Goal: Task Accomplishment & Management: Manage account settings

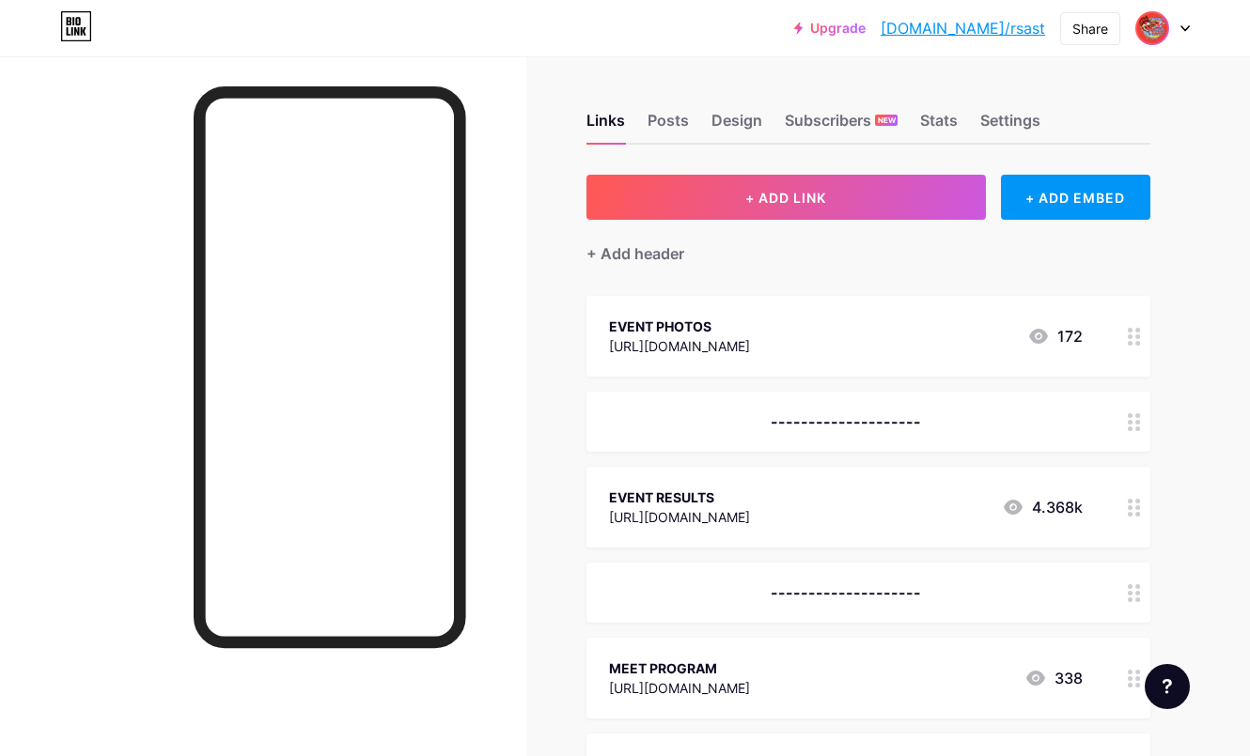
click at [1156, 34] on img at bounding box center [1152, 28] width 30 height 30
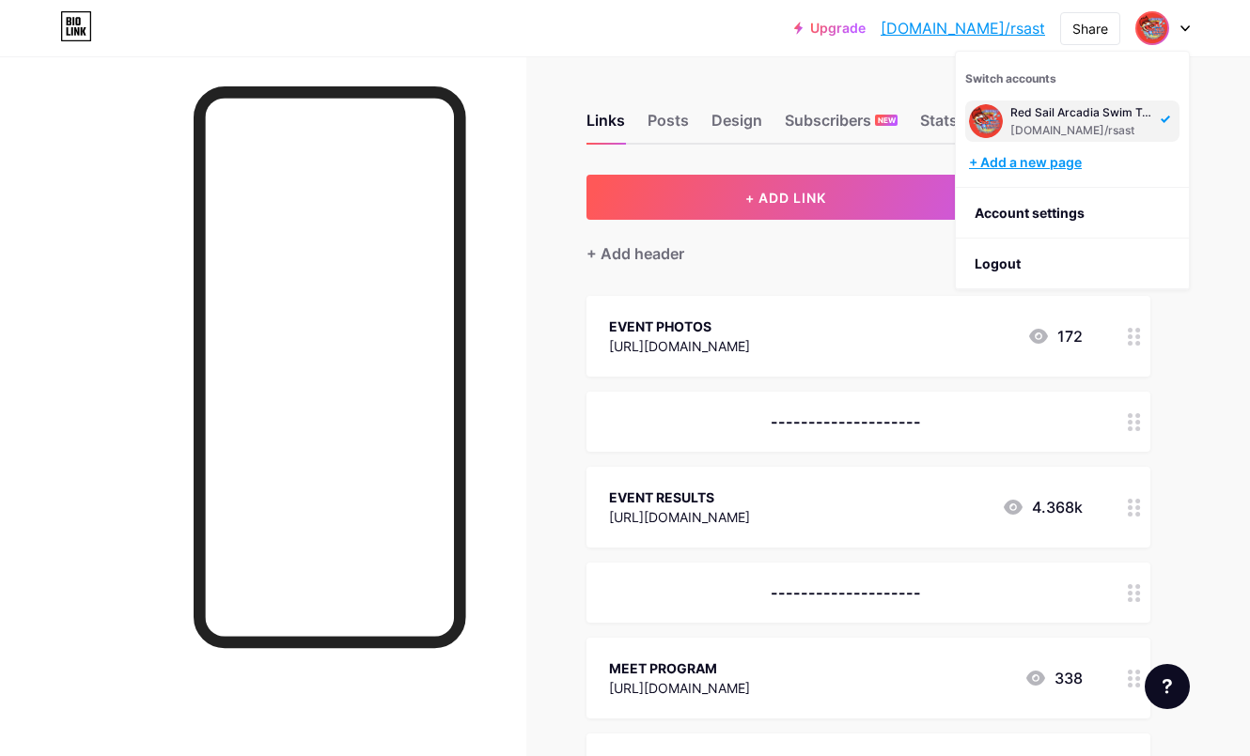
click at [1061, 163] on div "+ Add a new page" at bounding box center [1074, 162] width 210 height 19
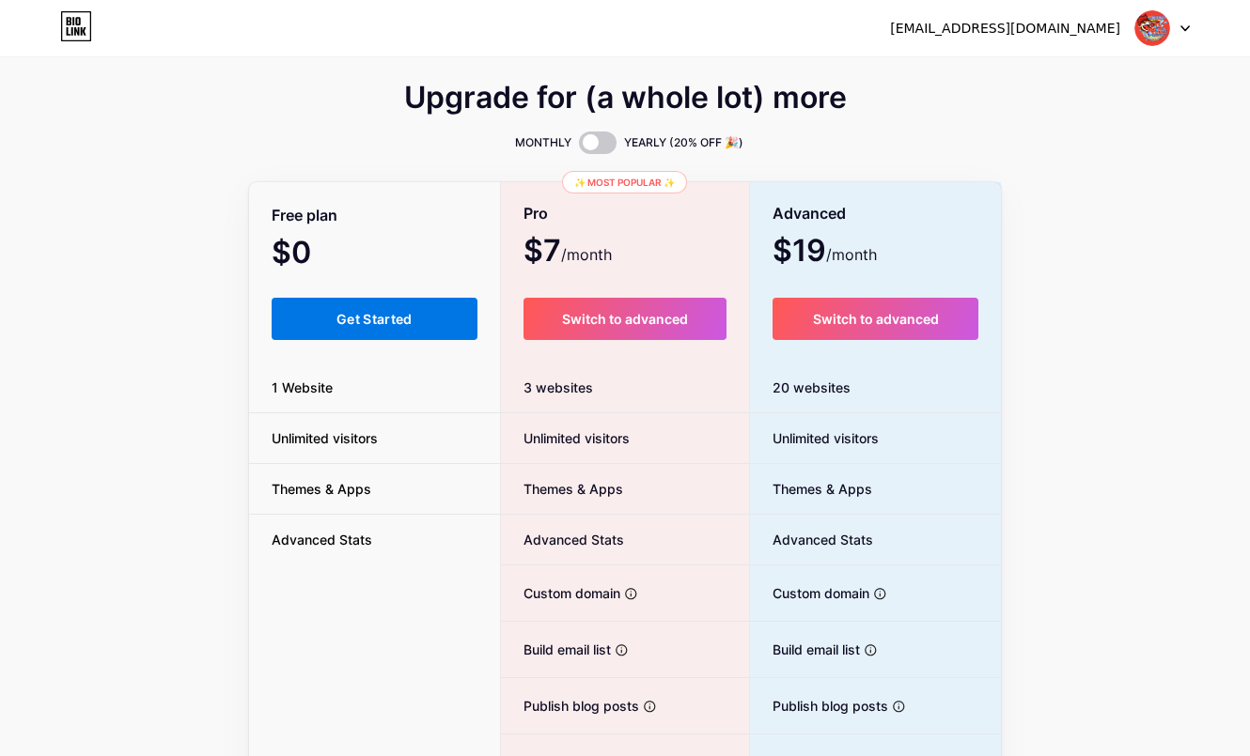
click at [377, 318] on span "Get Started" at bounding box center [374, 319] width 76 height 16
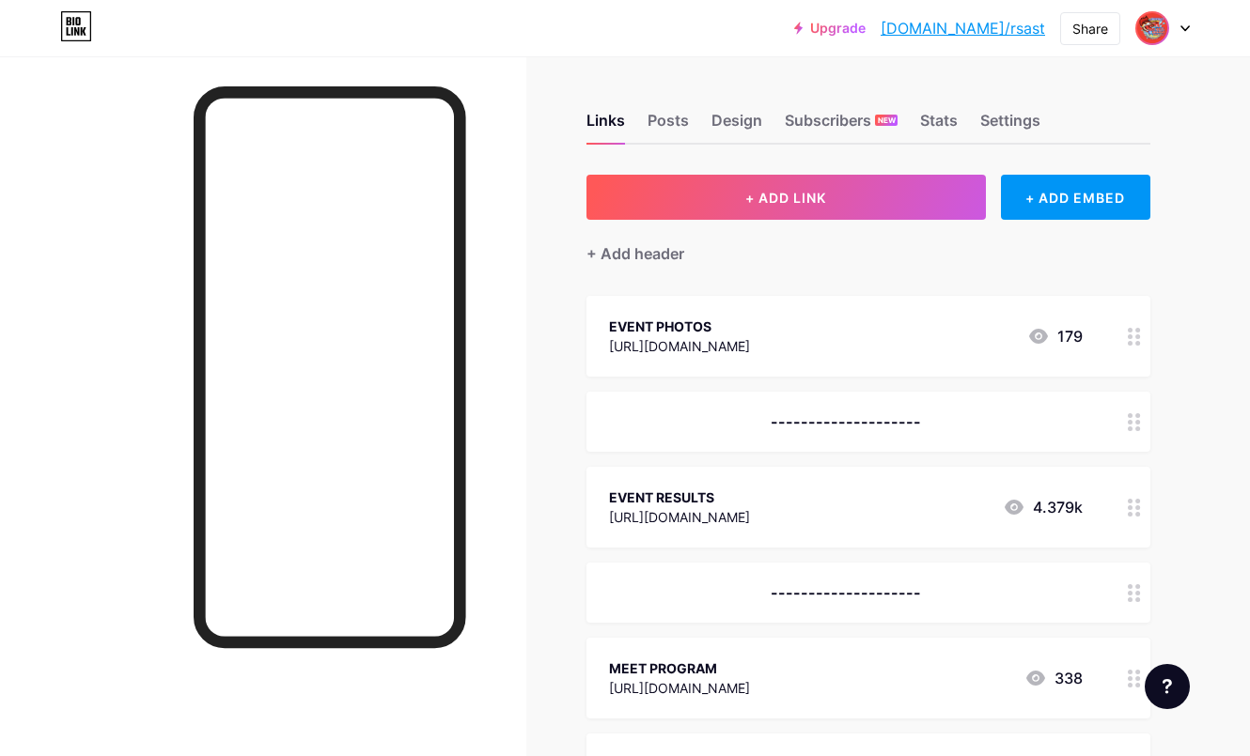
click at [1160, 24] on img at bounding box center [1152, 28] width 30 height 30
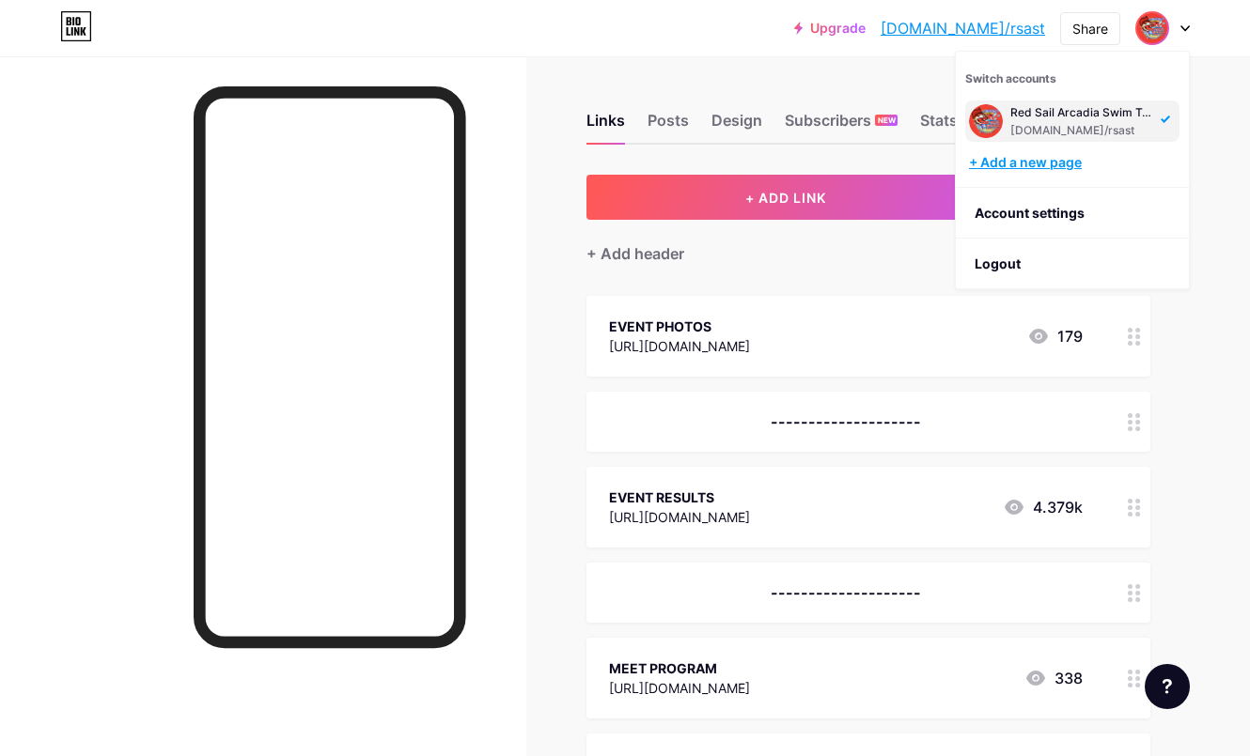
click at [1017, 162] on div "+ Add a new page" at bounding box center [1074, 162] width 210 height 19
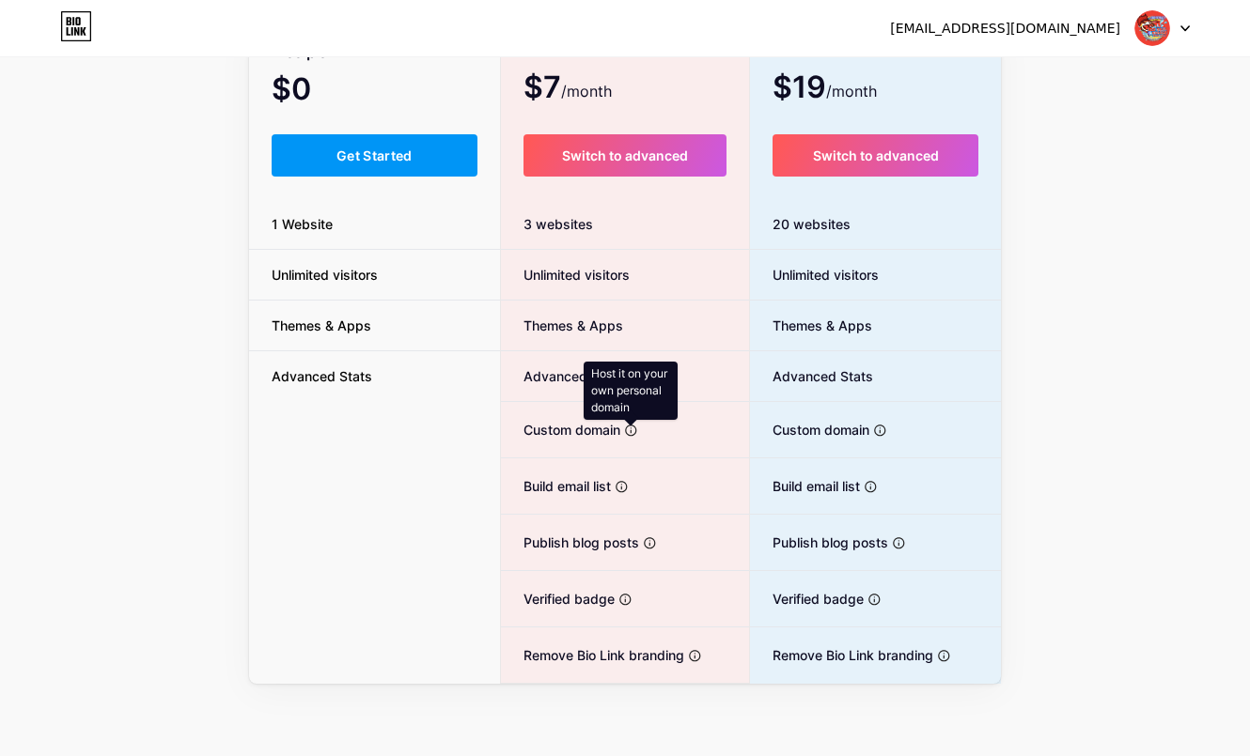
scroll to position [166, 0]
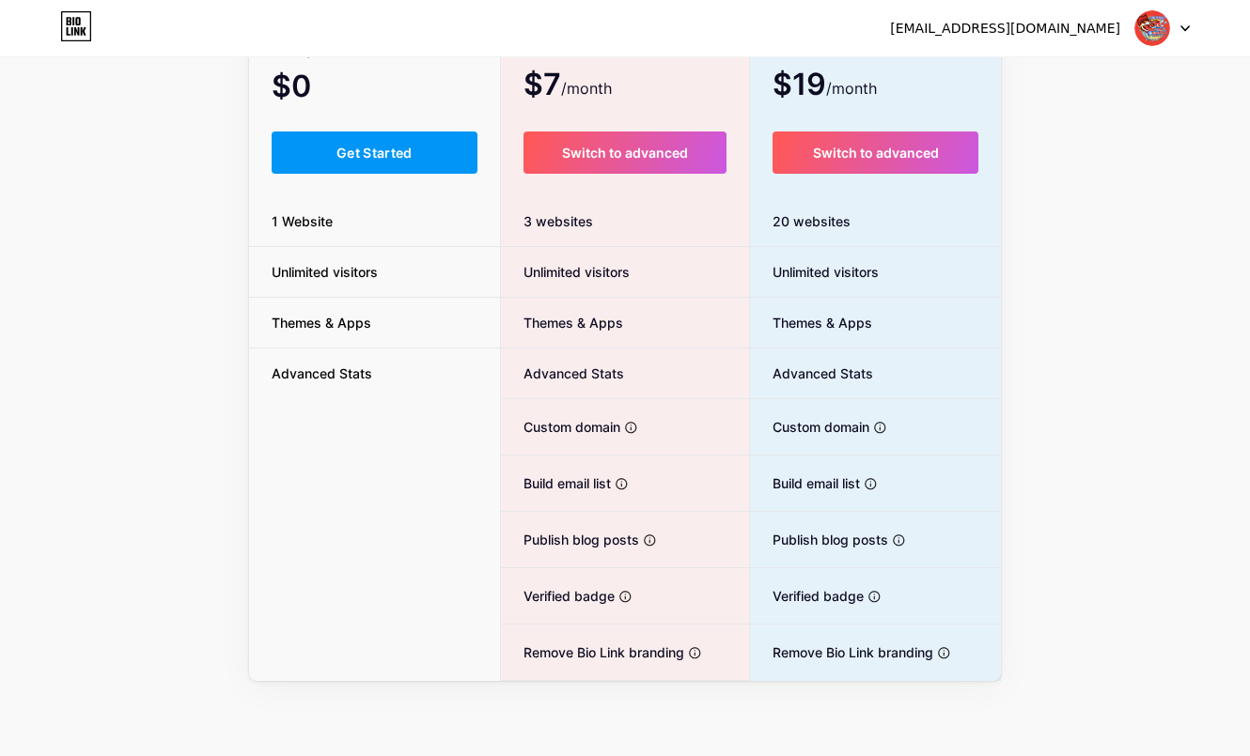
click at [1151, 33] on img at bounding box center [1152, 28] width 36 height 36
click at [1050, 85] on link "Dashboard" at bounding box center [1071, 77] width 233 height 51
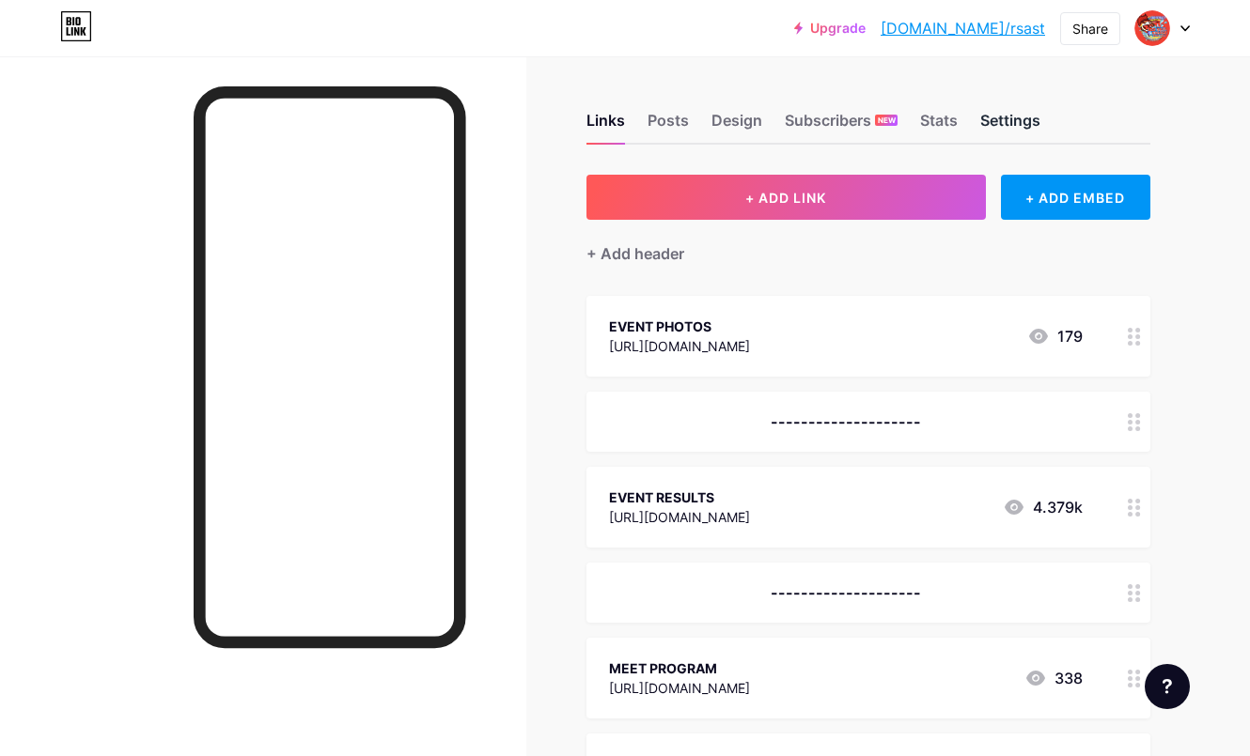
click at [996, 123] on div "Settings" at bounding box center [1010, 126] width 60 height 34
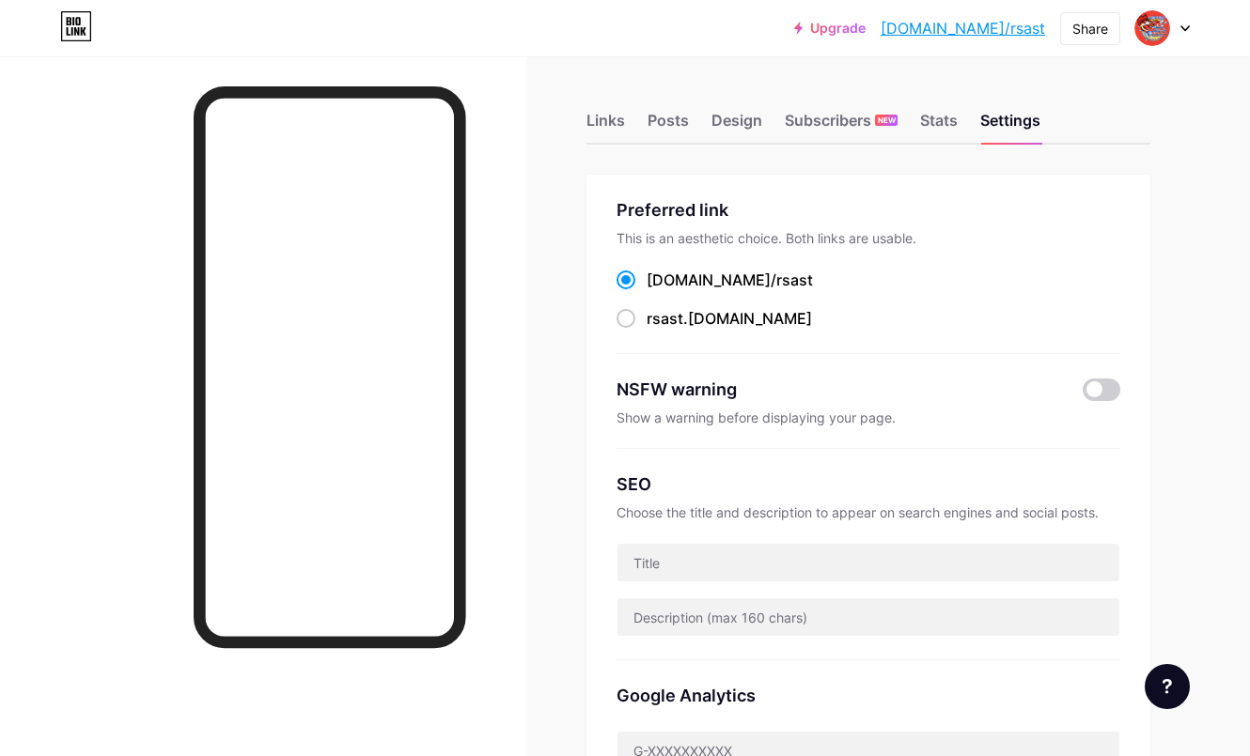
click at [1173, 28] on div at bounding box center [1162, 28] width 54 height 34
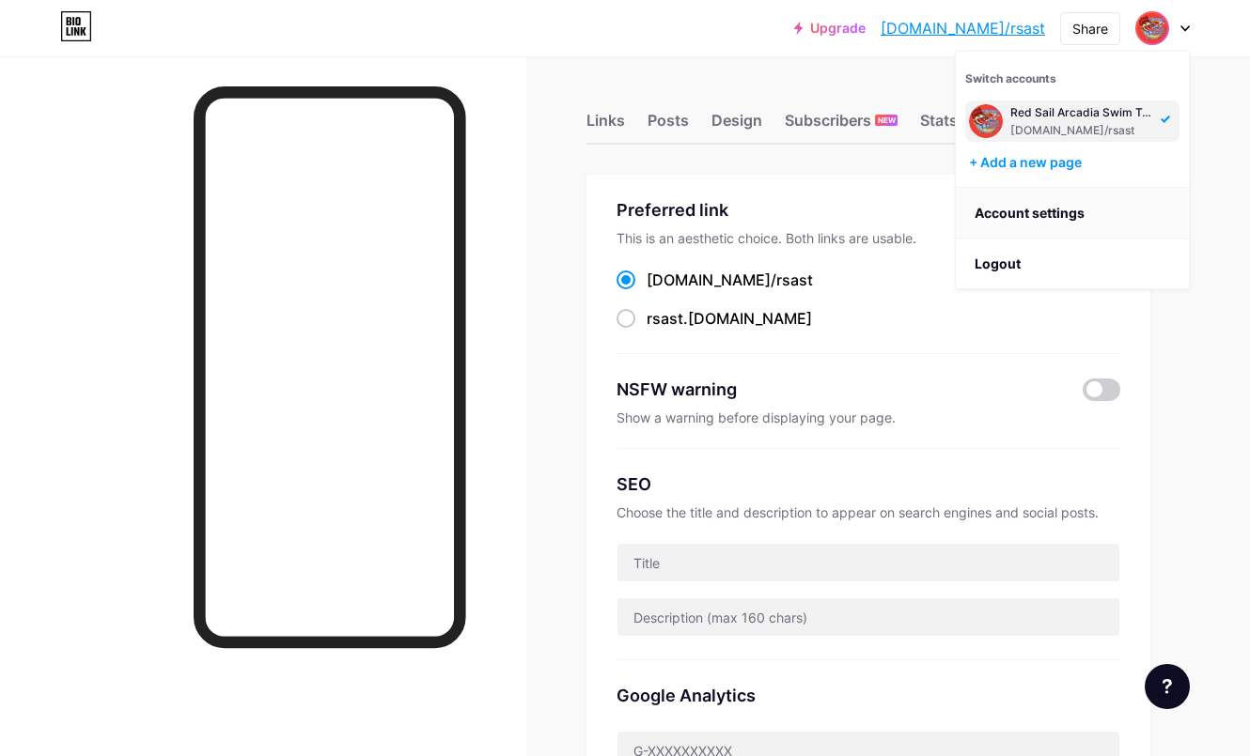
click at [1086, 216] on link "Account settings" at bounding box center [1071, 213] width 233 height 51
